Goal: Task Accomplishment & Management: Use online tool/utility

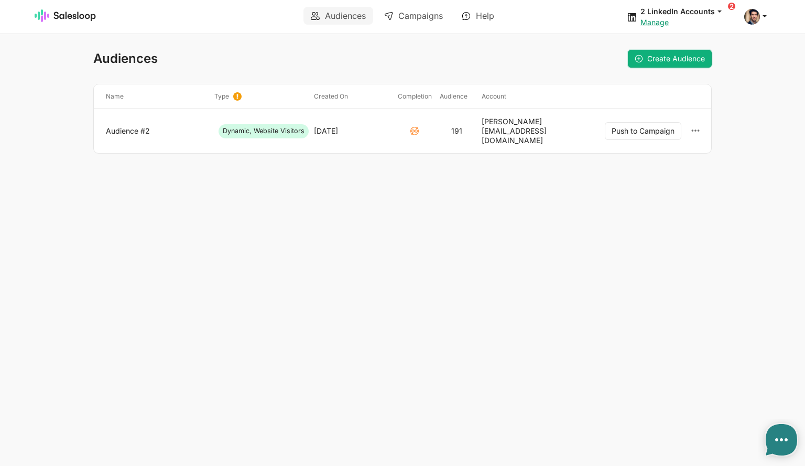
click at [653, 55] on span "Create Audience" at bounding box center [676, 58] width 58 height 9
type textarea "x"
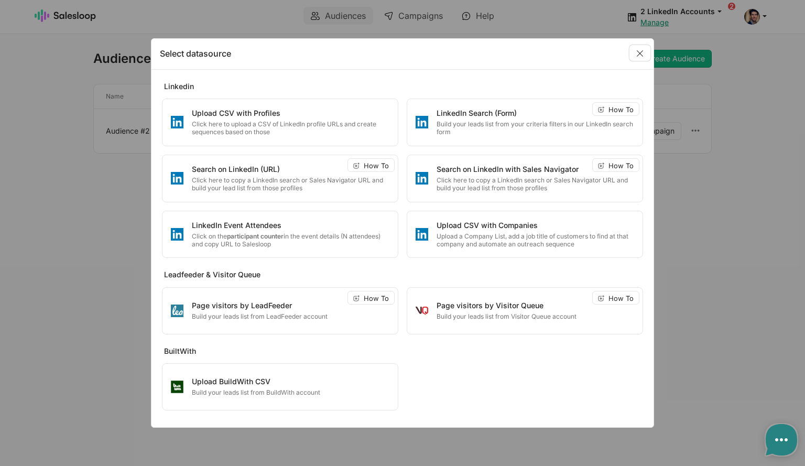
drag, startPoint x: 637, startPoint y: 50, endPoint x: 571, endPoint y: 51, distance: 66.0
click at [637, 51] on link "Close" at bounding box center [639, 53] width 21 height 16
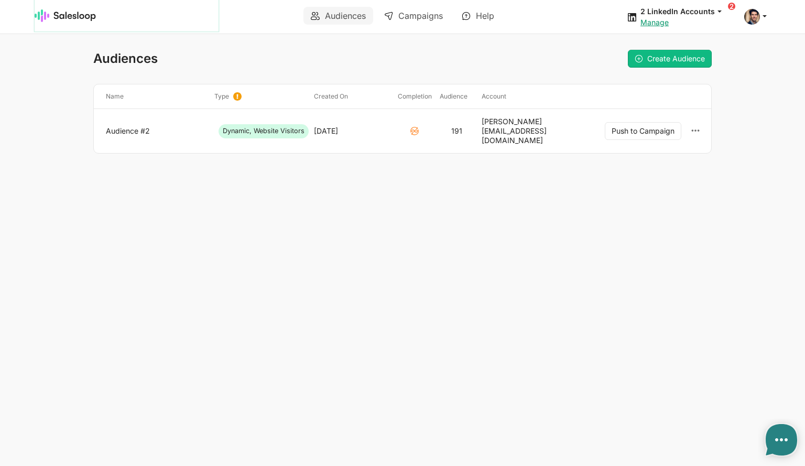
click at [72, 16] on img at bounding box center [66, 15] width 62 height 13
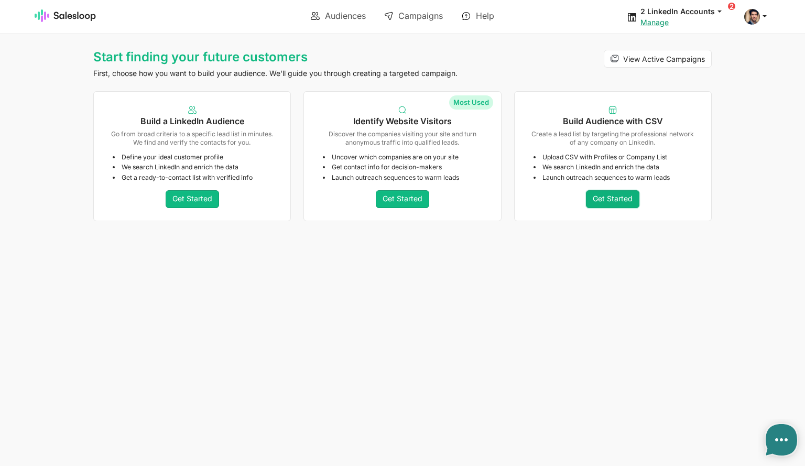
click at [616, 200] on link "Get Started" at bounding box center [612, 199] width 53 height 18
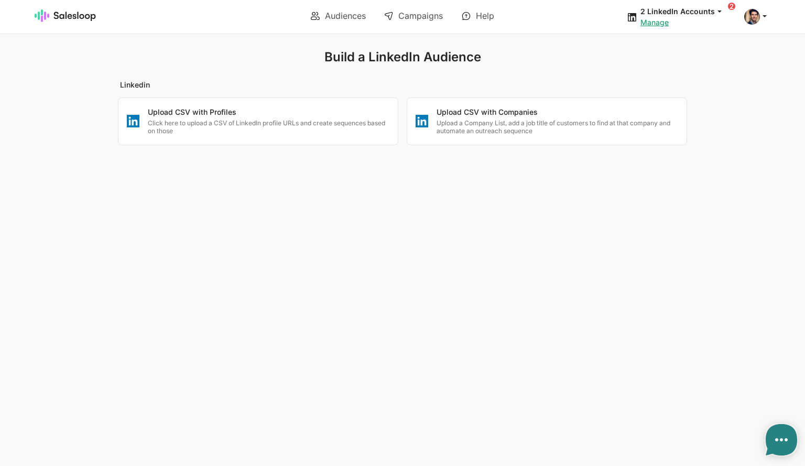
type textarea "x"
